Goal: Task Accomplishment & Management: Complete application form

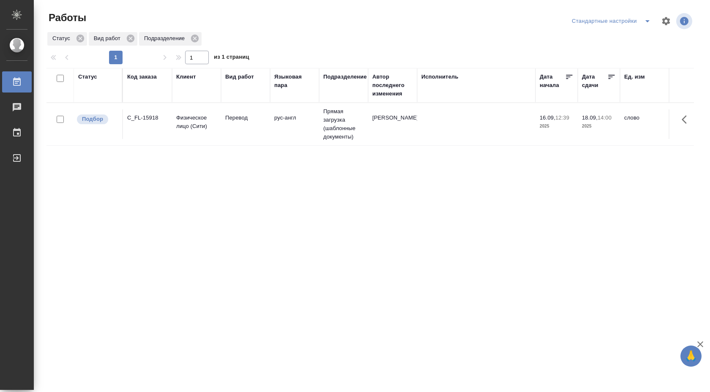
click at [336, 121] on td "Прямая загрузка (шаблонные документы)" at bounding box center [343, 124] width 49 height 42
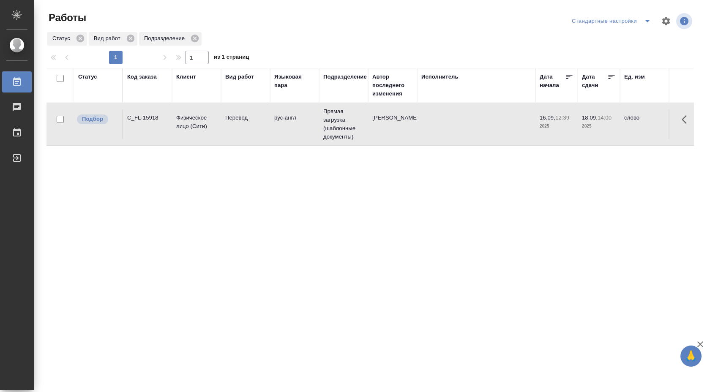
click at [336, 121] on td "Прямая загрузка (шаблонные документы)" at bounding box center [343, 124] width 49 height 42
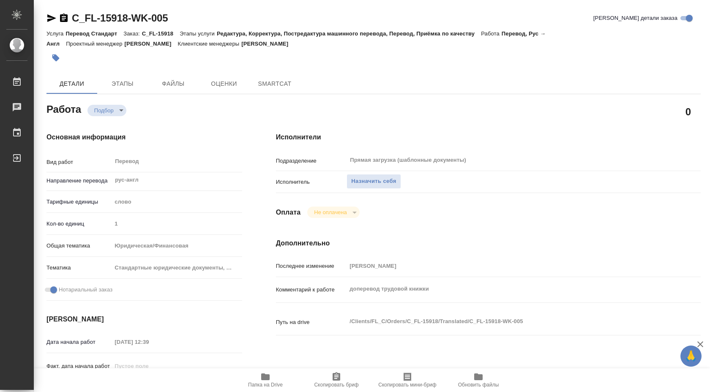
type textarea "x"
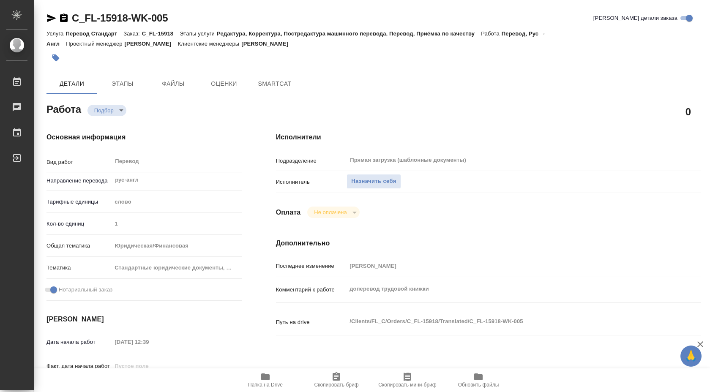
type textarea "x"
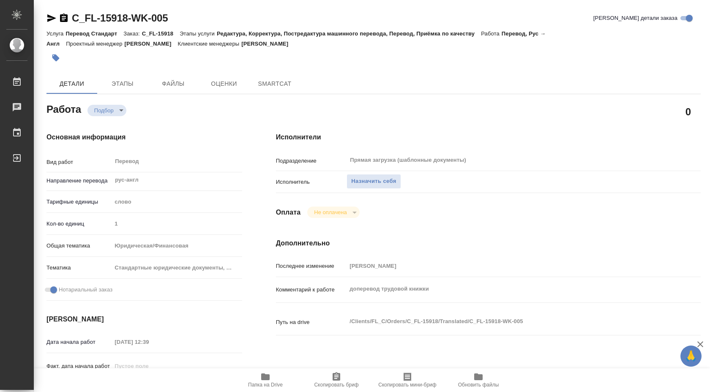
type textarea "x"
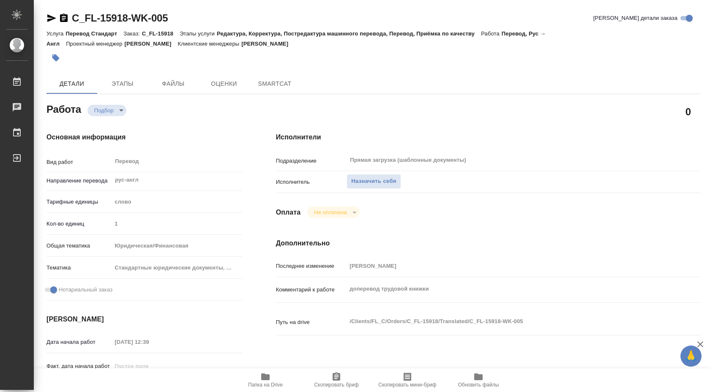
type textarea "x"
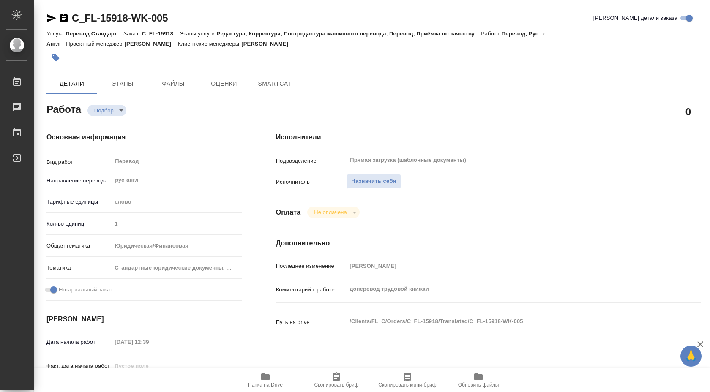
type textarea "x"
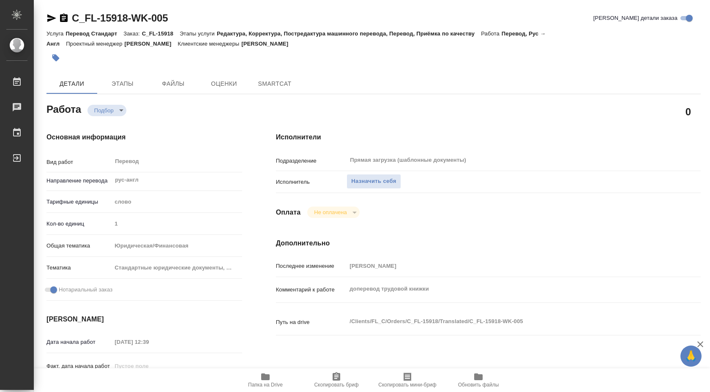
type textarea "x"
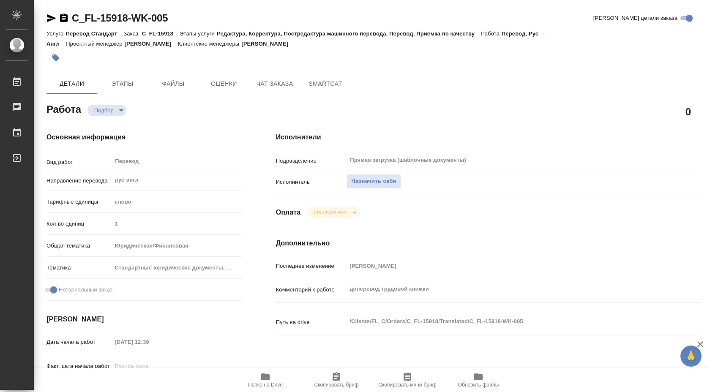
type textarea "x"
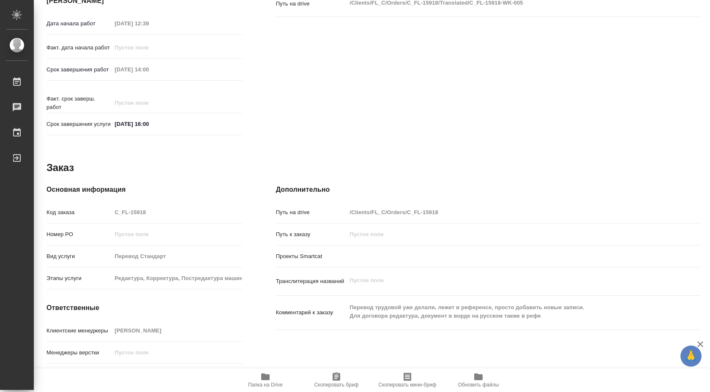
scroll to position [346, 0]
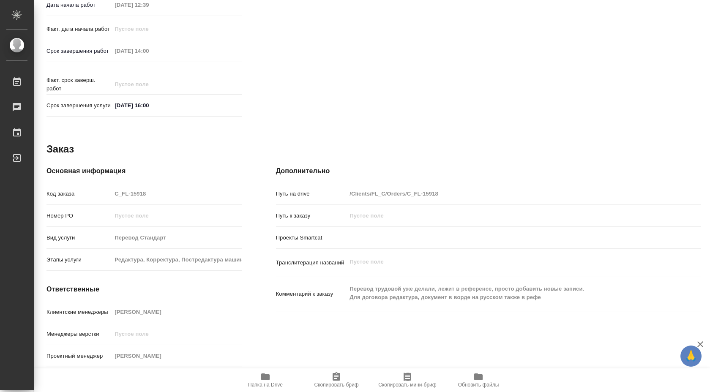
type textarea "x"
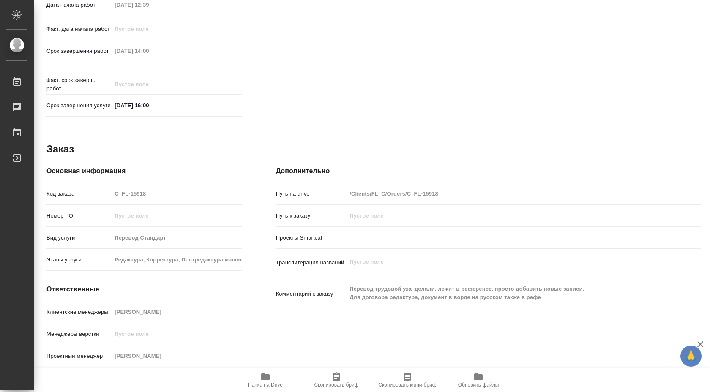
type textarea "x"
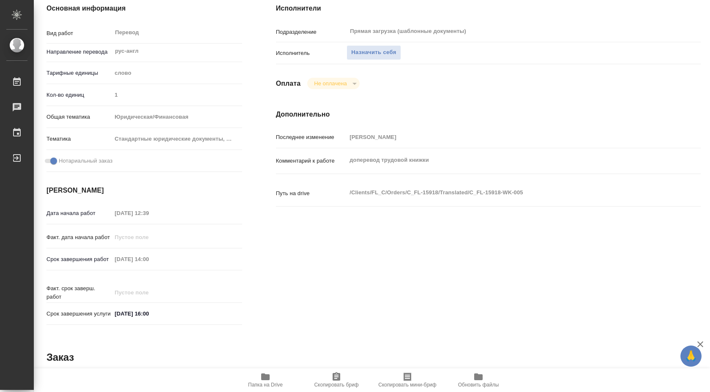
scroll to position [0, 0]
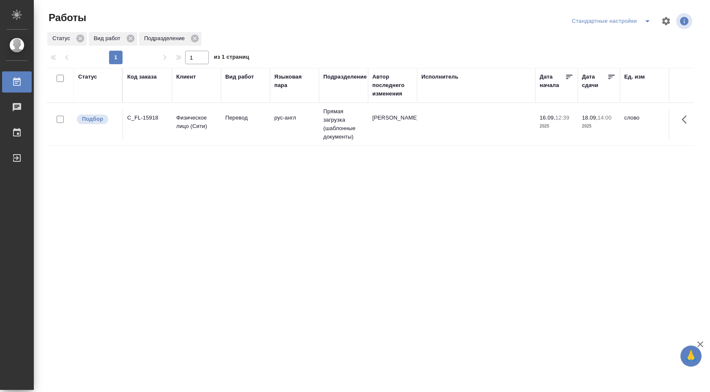
click at [504, 120] on td at bounding box center [476, 124] width 118 height 30
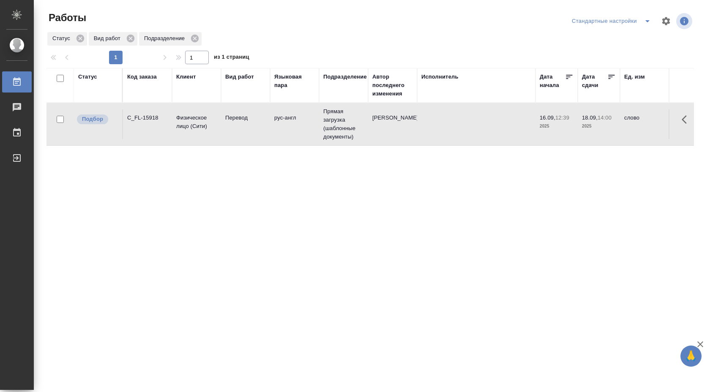
click at [504, 120] on td at bounding box center [476, 124] width 118 height 30
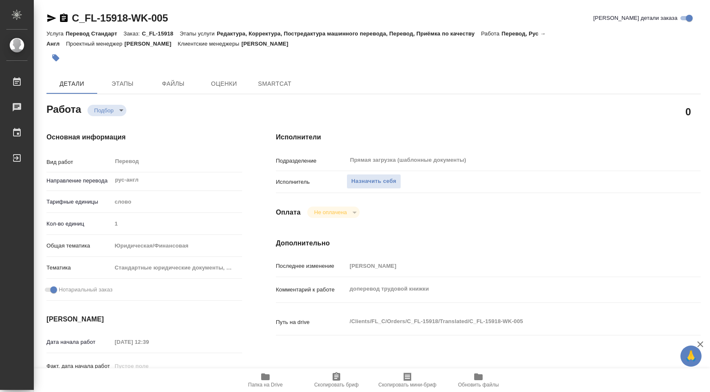
type textarea "x"
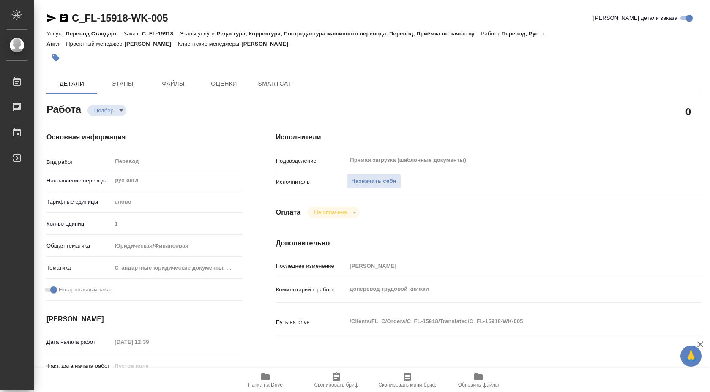
type textarea "x"
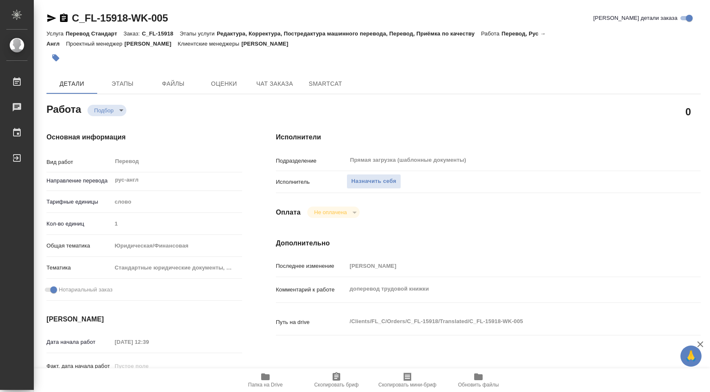
type textarea "x"
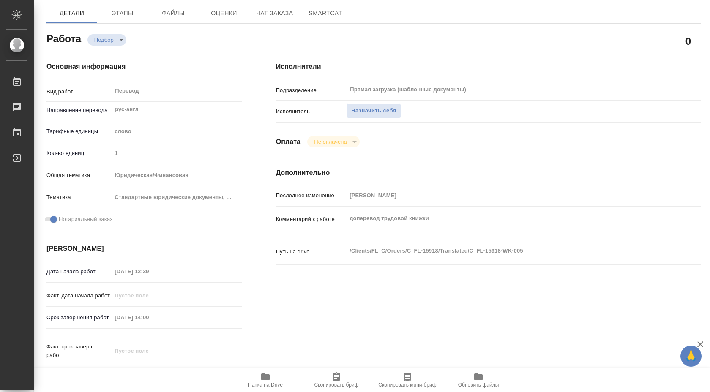
type textarea "x"
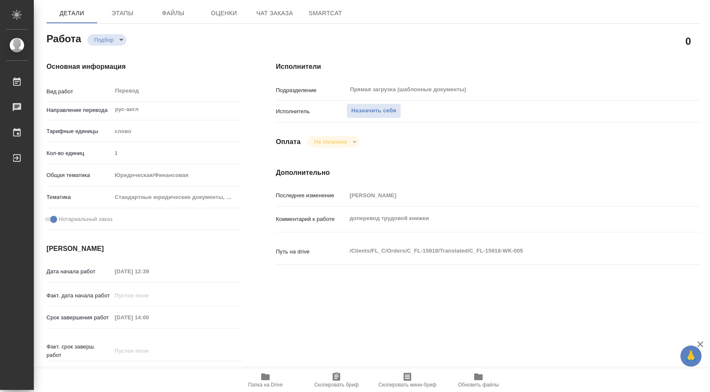
scroll to position [73, 0]
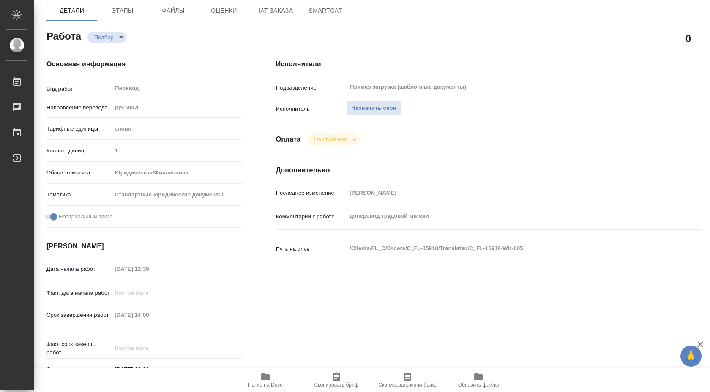
type textarea "x"
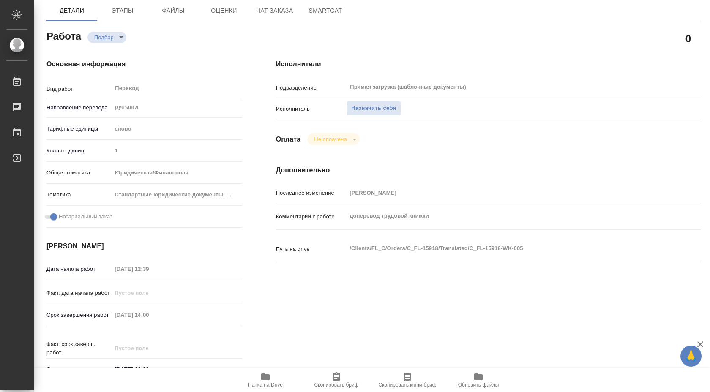
type textarea "x"
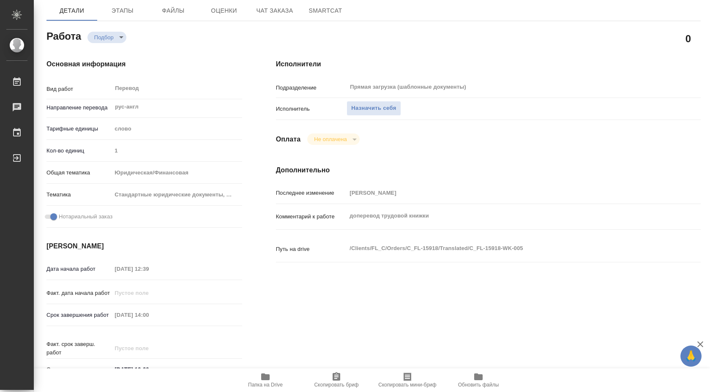
click at [265, 372] on icon "button" at bounding box center [265, 377] width 10 height 10
type textarea "x"
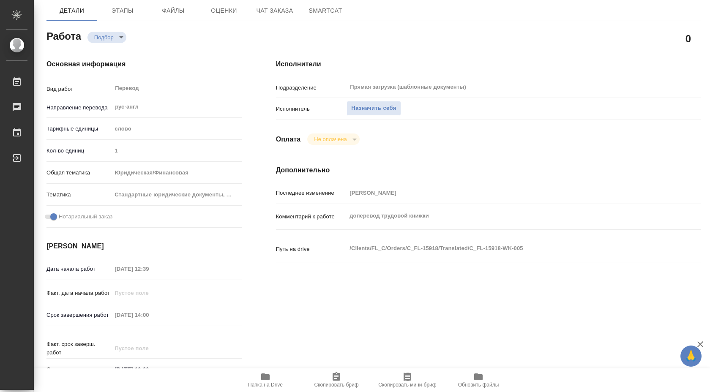
type textarea "x"
click at [265, 372] on icon "button" at bounding box center [265, 377] width 10 height 10
type textarea "x"
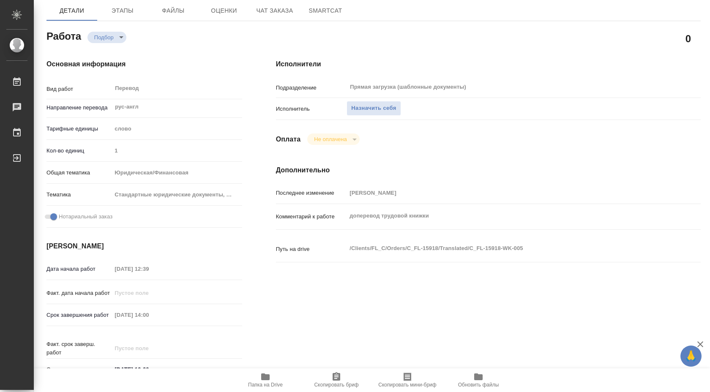
type textarea "x"
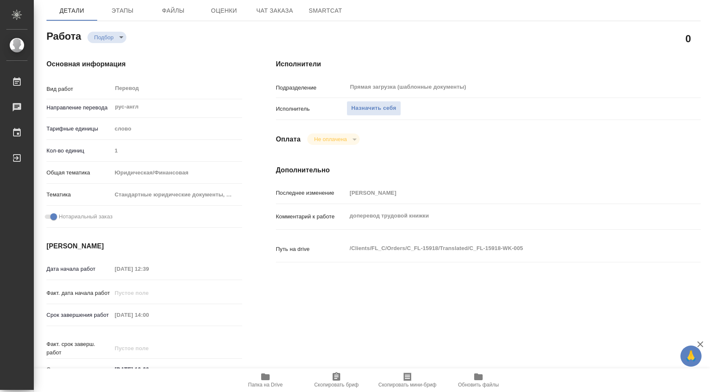
type textarea "x"
